Goal: Task Accomplishment & Management: Manage account settings

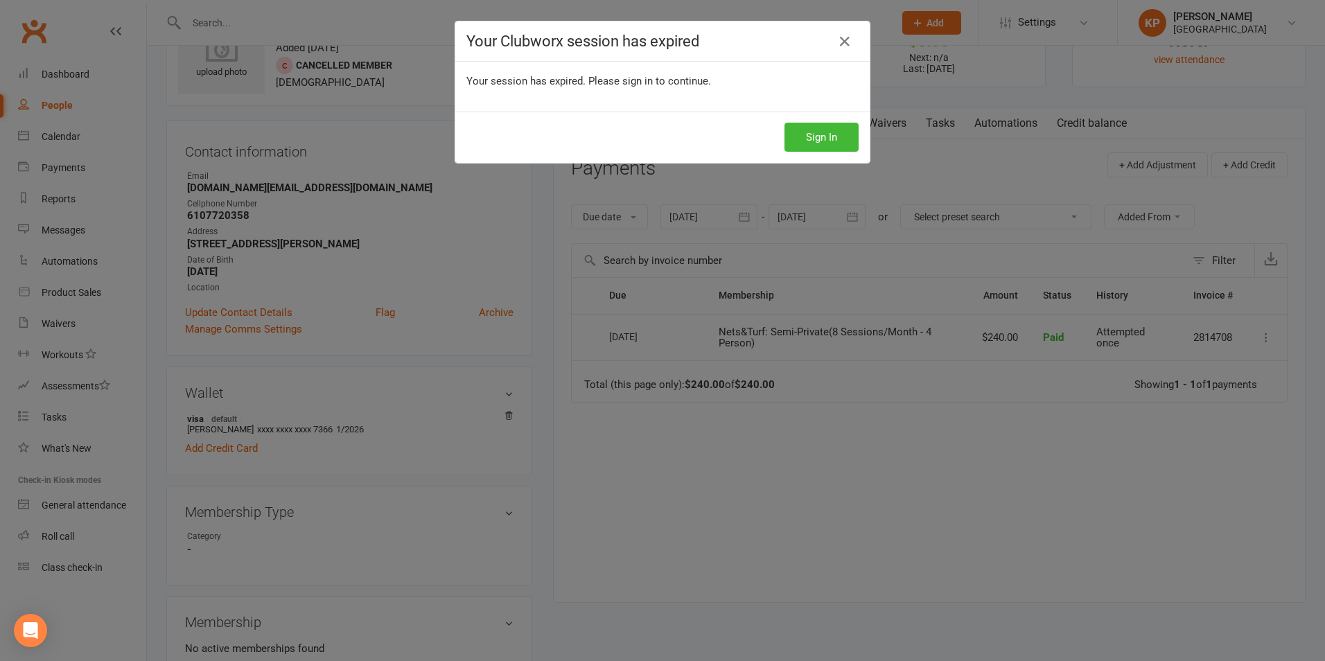
click at [320, 38] on div "Your Clubworx session has expired Your session has expired. Please sign in to c…" at bounding box center [662, 330] width 1325 height 661
click at [311, 6] on div "Your Clubworx session has expired Your session has expired. Please sign in to c…" at bounding box center [662, 330] width 1325 height 661
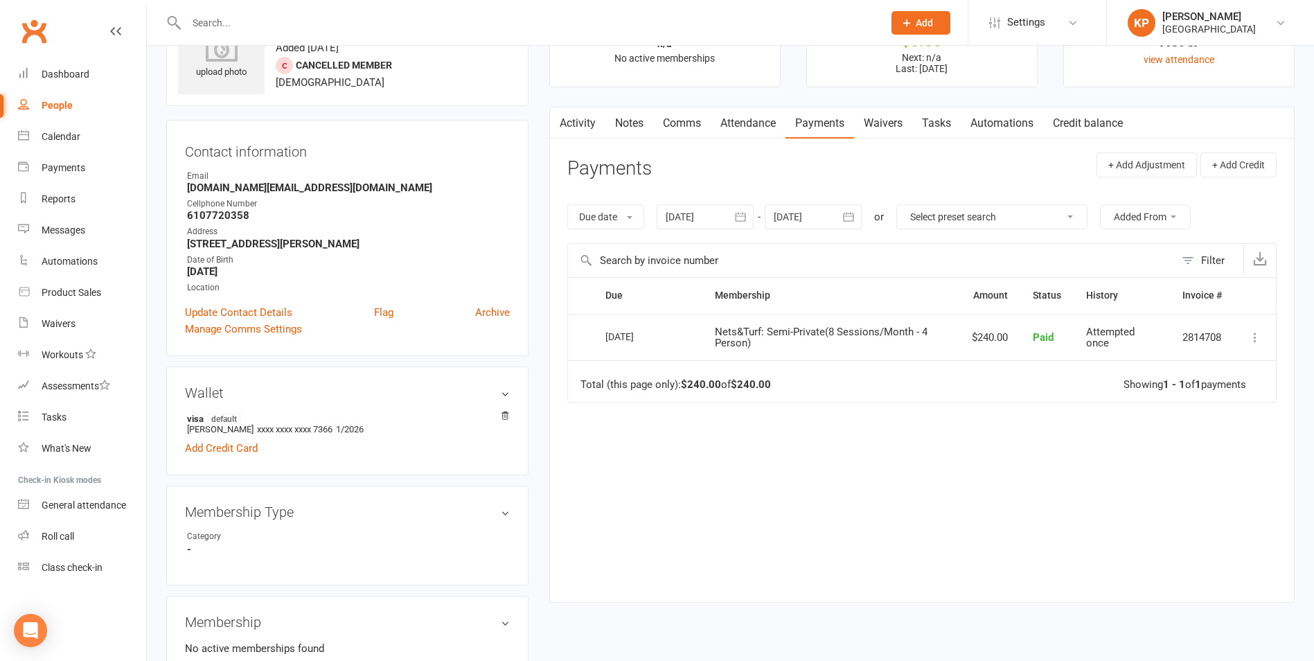
click at [308, 19] on input "text" at bounding box center [527, 22] width 691 height 19
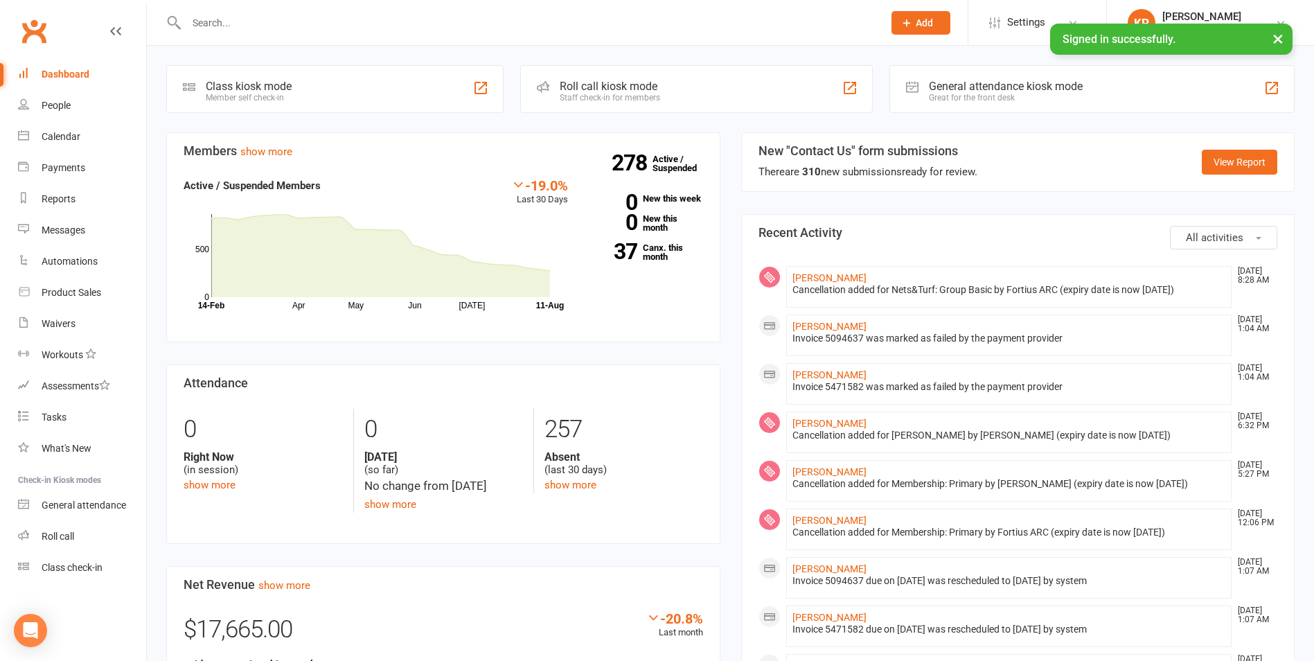
click at [337, 18] on input "text" at bounding box center [527, 22] width 691 height 19
paste input "Jovan Antony"
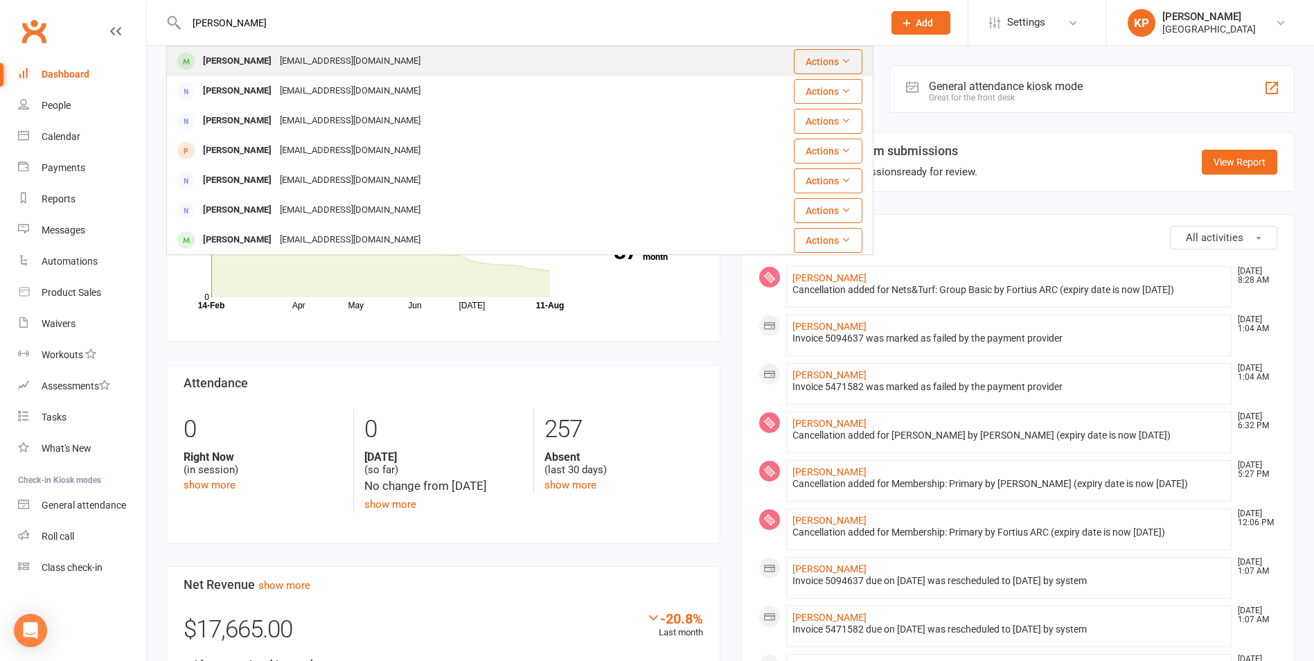
type input "Jovan Antony"
click at [324, 62] on div "antojj@gmail.com" at bounding box center [350, 61] width 149 height 20
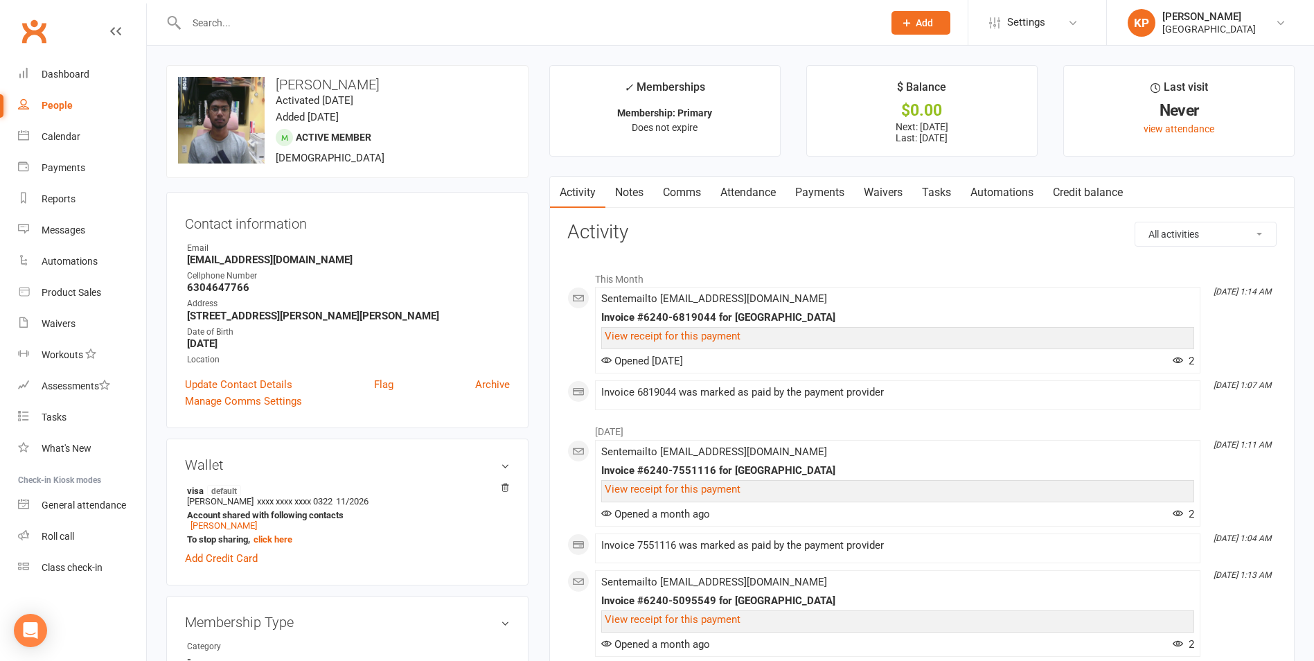
click at [804, 197] on link "Payments" at bounding box center [820, 193] width 69 height 32
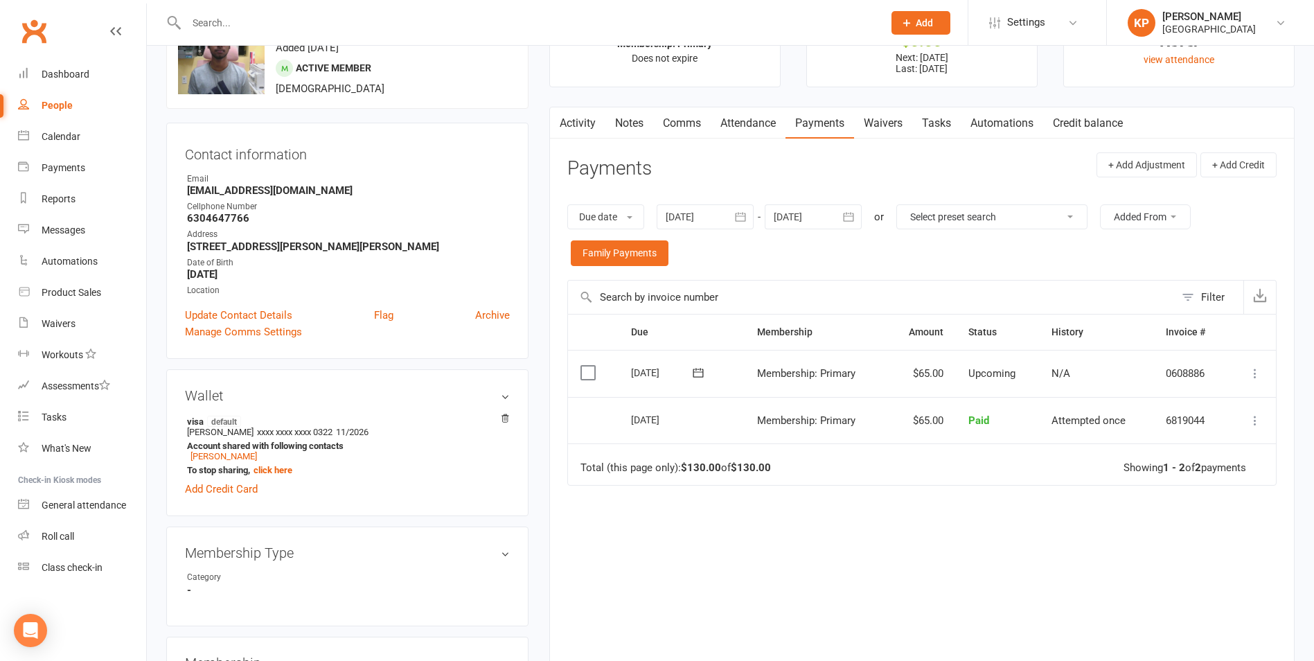
scroll to position [139, 0]
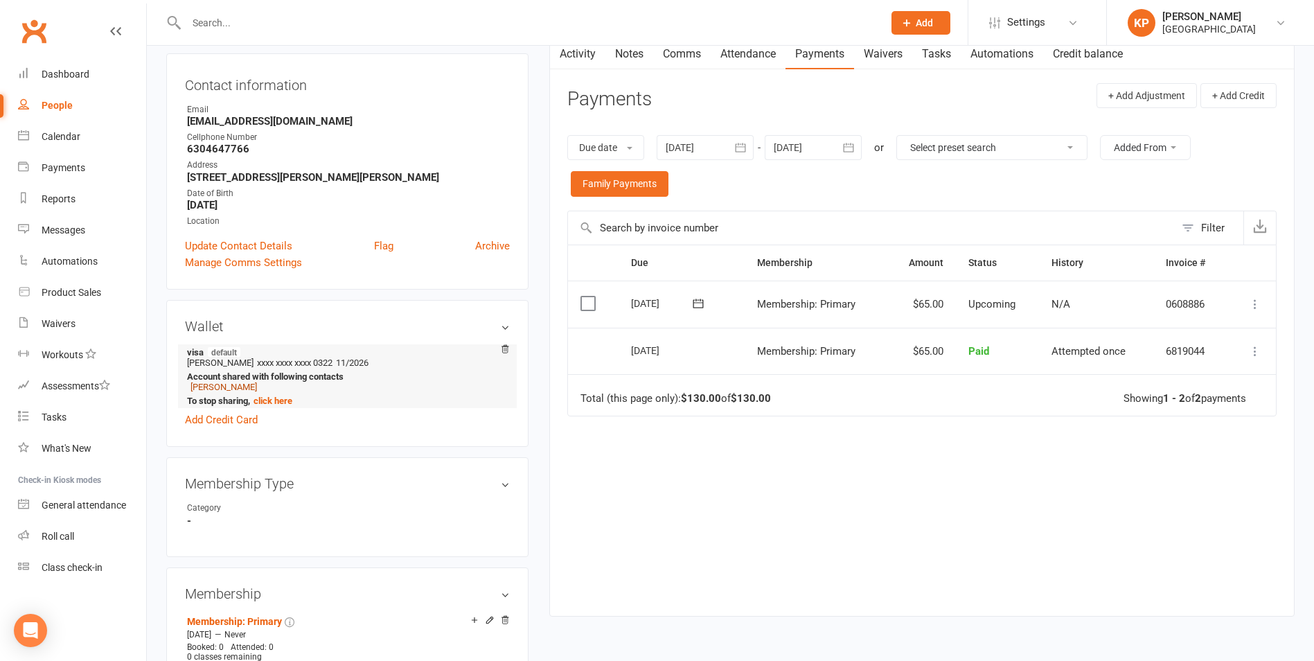
click at [222, 387] on link "Jenisha Antony" at bounding box center [224, 387] width 67 height 10
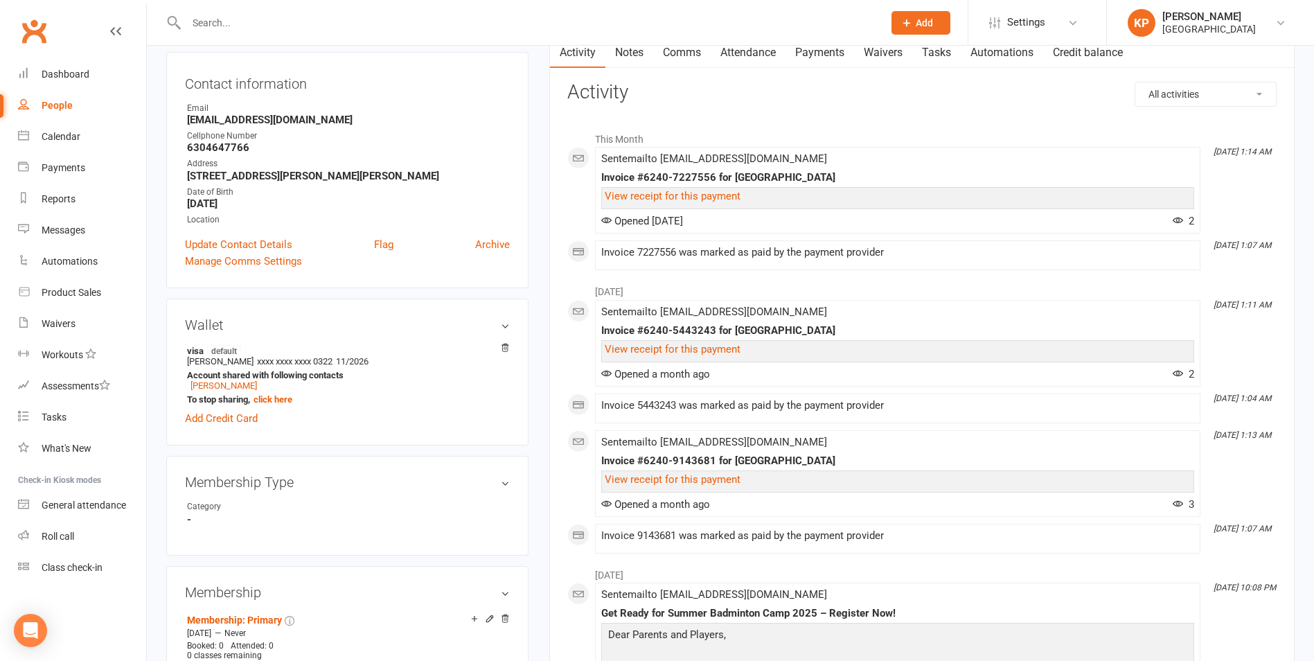
scroll to position [139, 0]
click at [824, 62] on link "Payments" at bounding box center [820, 54] width 69 height 32
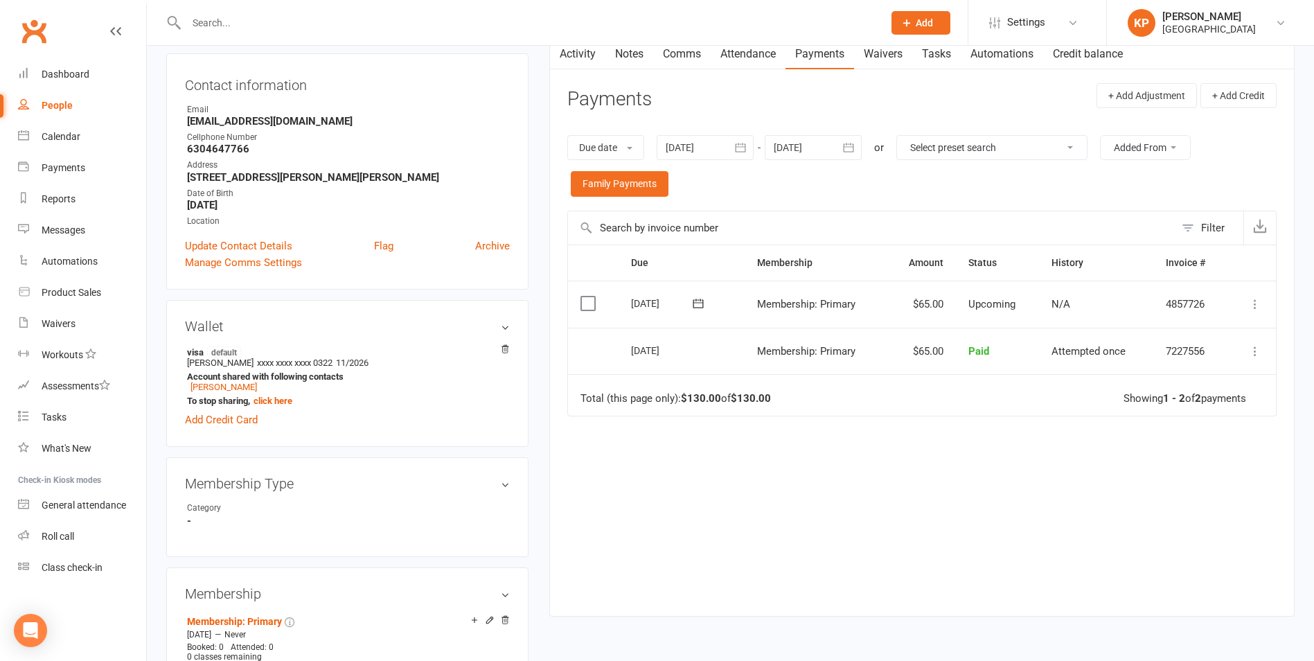
click at [734, 145] on button "button" at bounding box center [741, 147] width 25 height 25
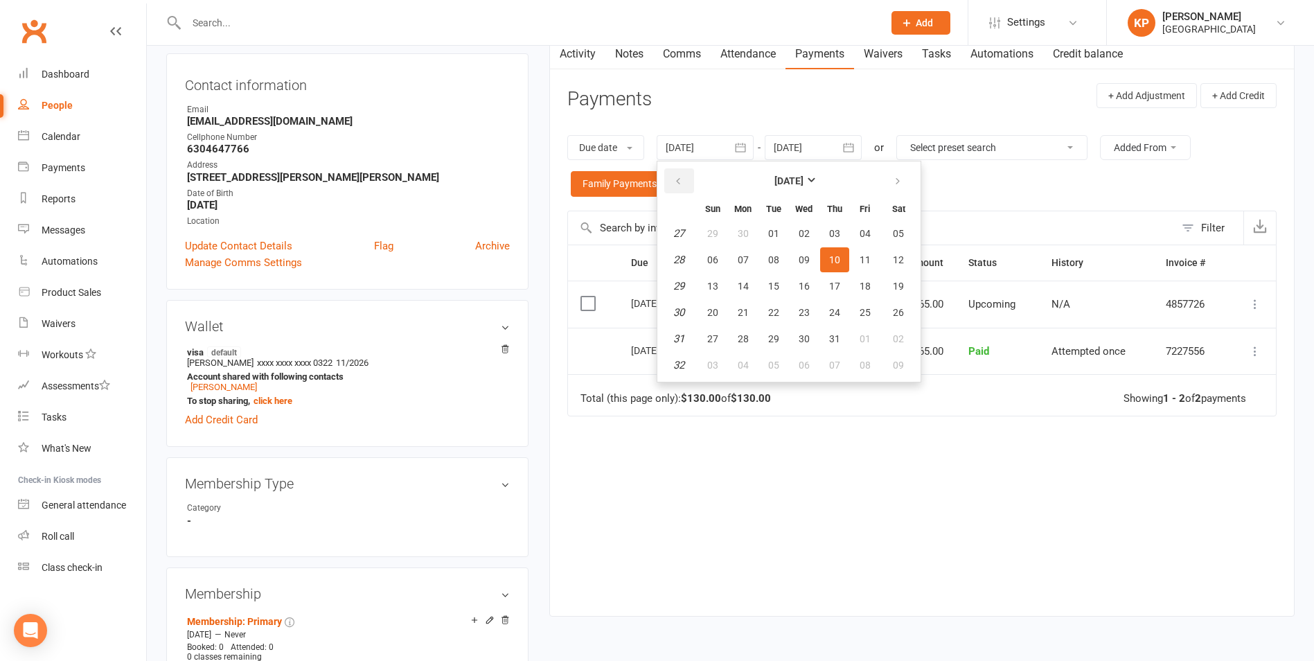
click at [687, 184] on button "button" at bounding box center [679, 180] width 30 height 25
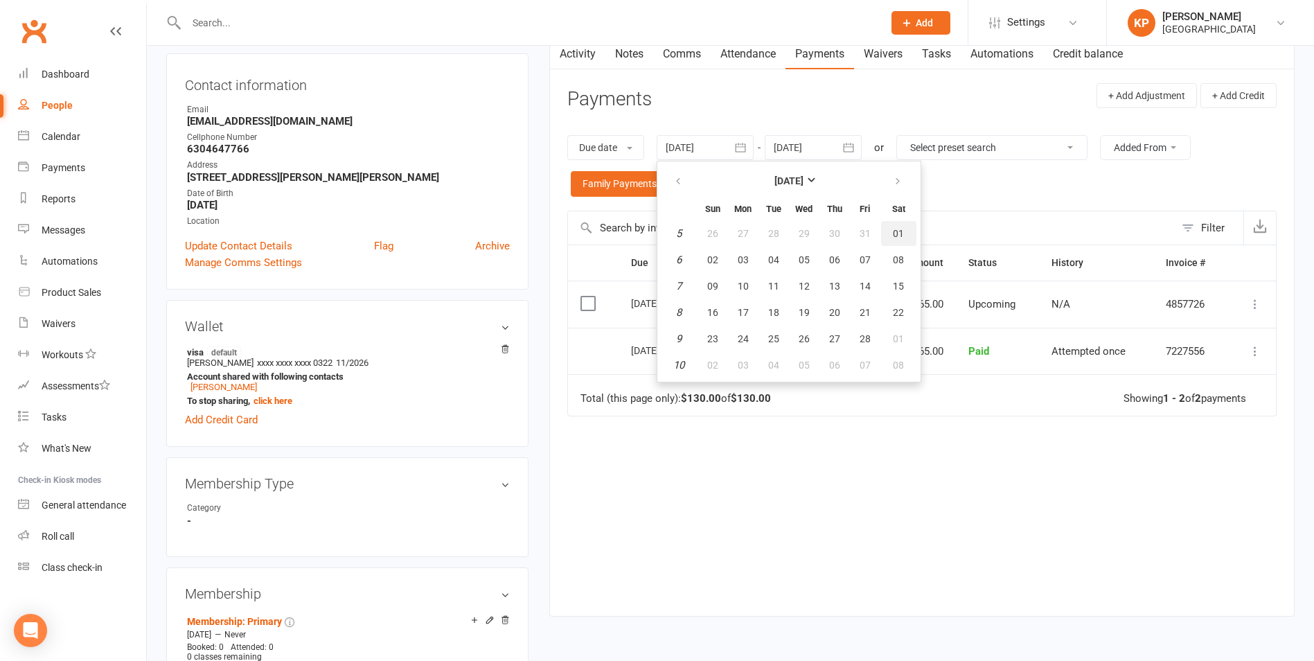
click at [894, 229] on button "01" at bounding box center [898, 233] width 35 height 25
type input "01 Feb 2025"
